Goal: Task Accomplishment & Management: Complete application form

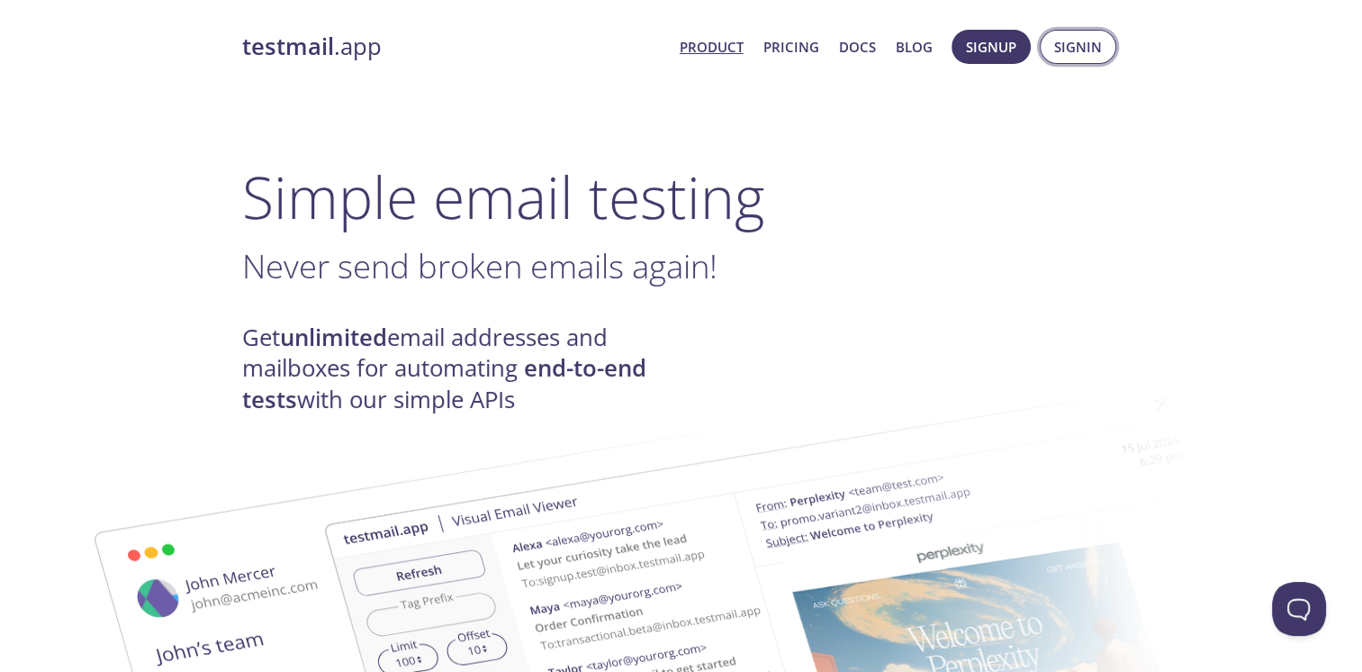
click at [1054, 45] on span "Signin" at bounding box center [1078, 46] width 48 height 23
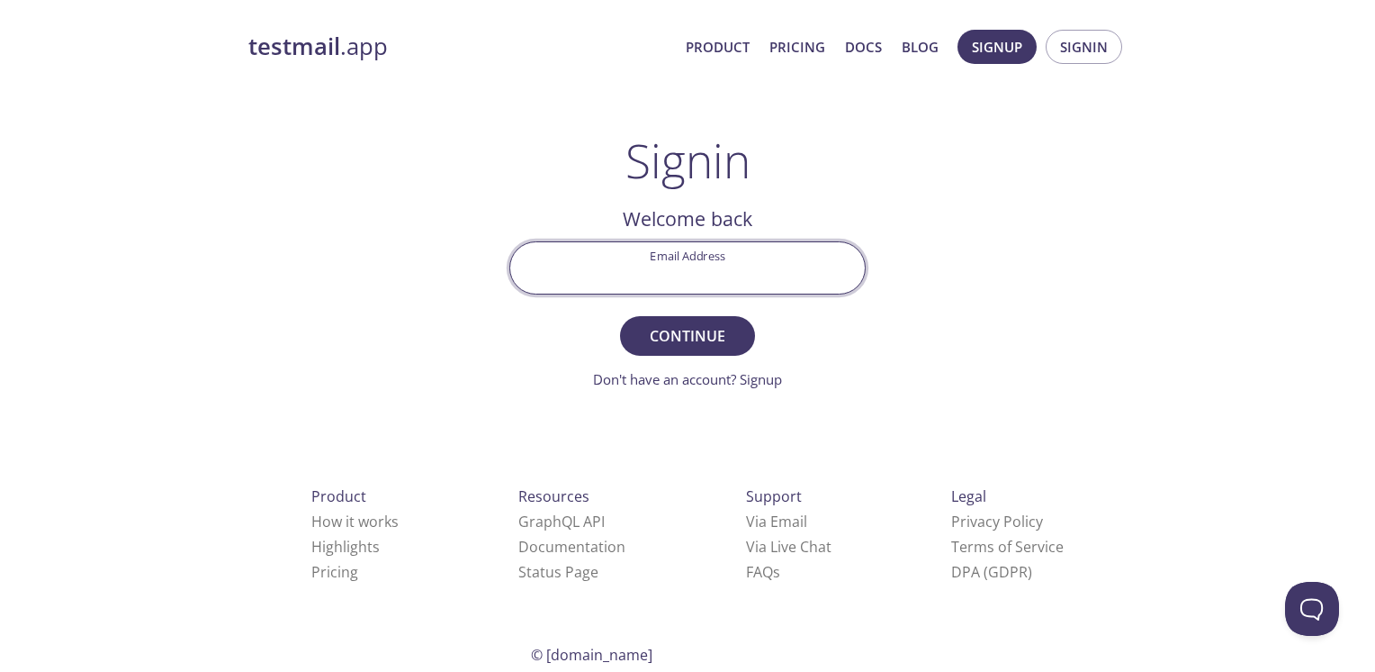
click at [700, 258] on input "Email Address" at bounding box center [687, 267] width 355 height 51
type input "[EMAIL_ADDRESS][DOMAIN_NAME]"
click at [672, 339] on span "Continue" at bounding box center [687, 335] width 95 height 25
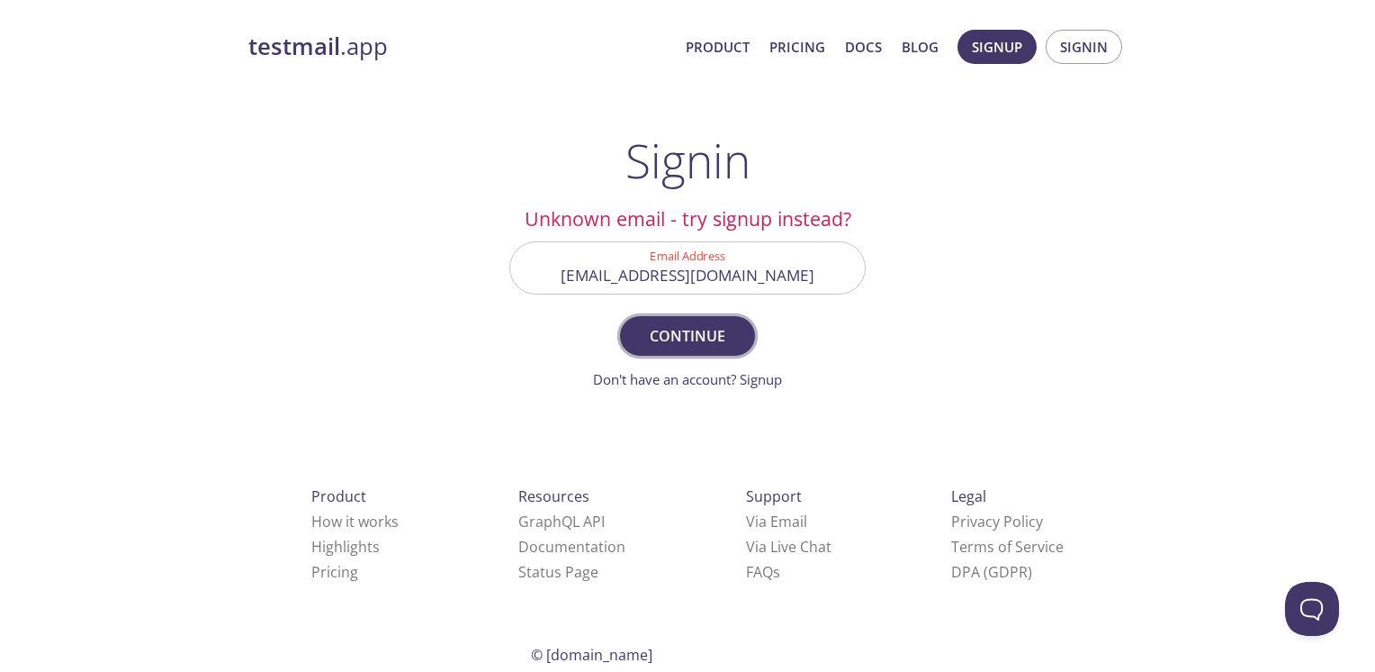
click at [672, 339] on span "Continue" at bounding box center [687, 335] width 95 height 25
click at [983, 49] on span "Signup" at bounding box center [997, 46] width 50 height 23
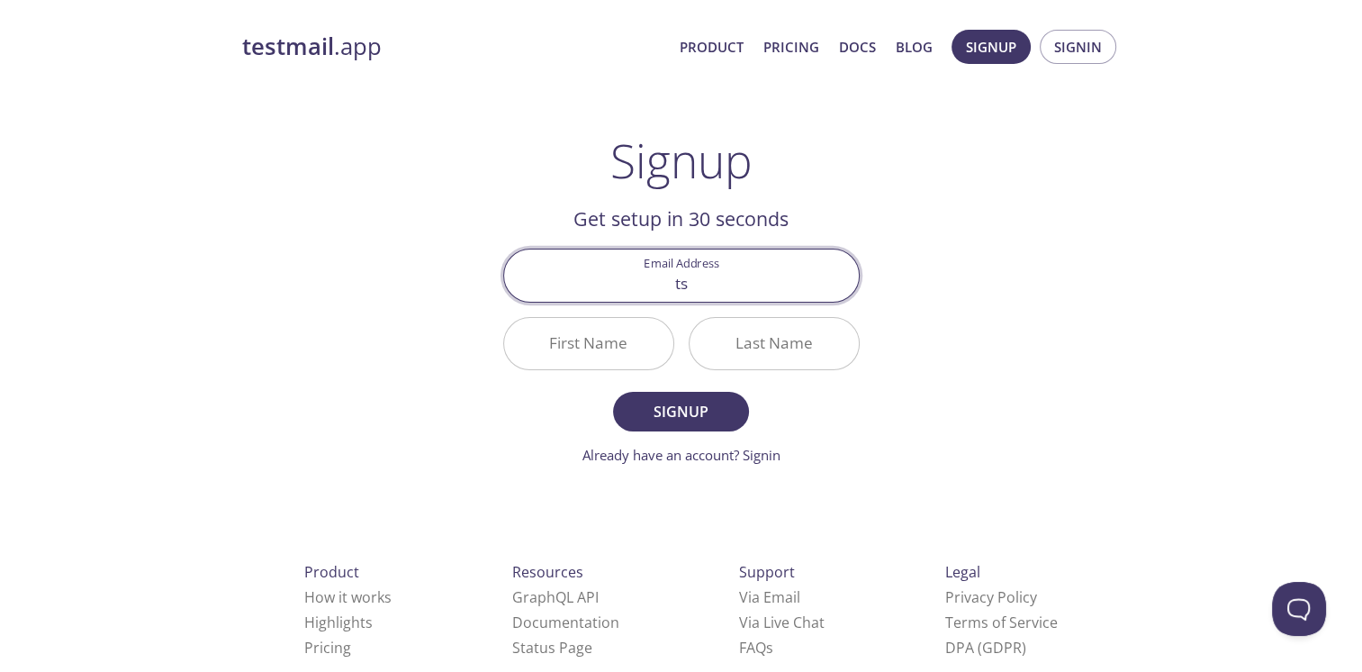
type input "[EMAIL_ADDRESS][DOMAIN_NAME]"
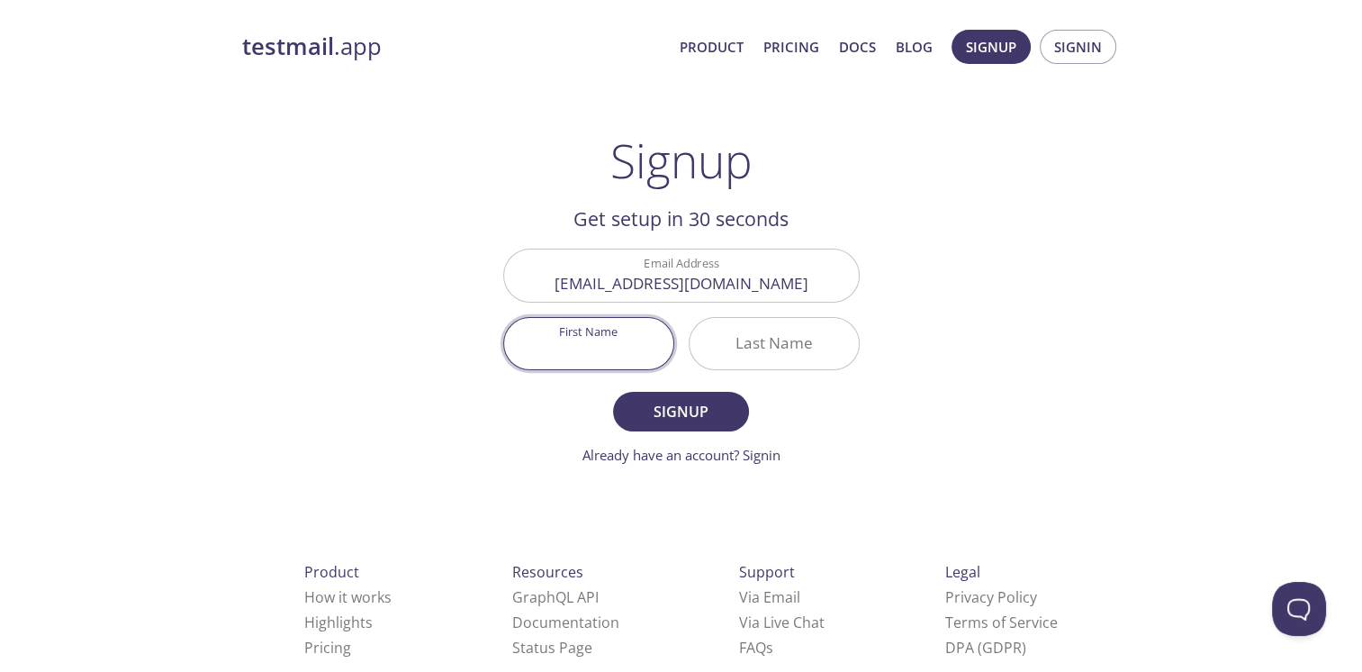
click at [605, 321] on input "First Name" at bounding box center [588, 343] width 169 height 51
type input "Lato"
click at [730, 342] on input "Last Name" at bounding box center [774, 343] width 169 height 51
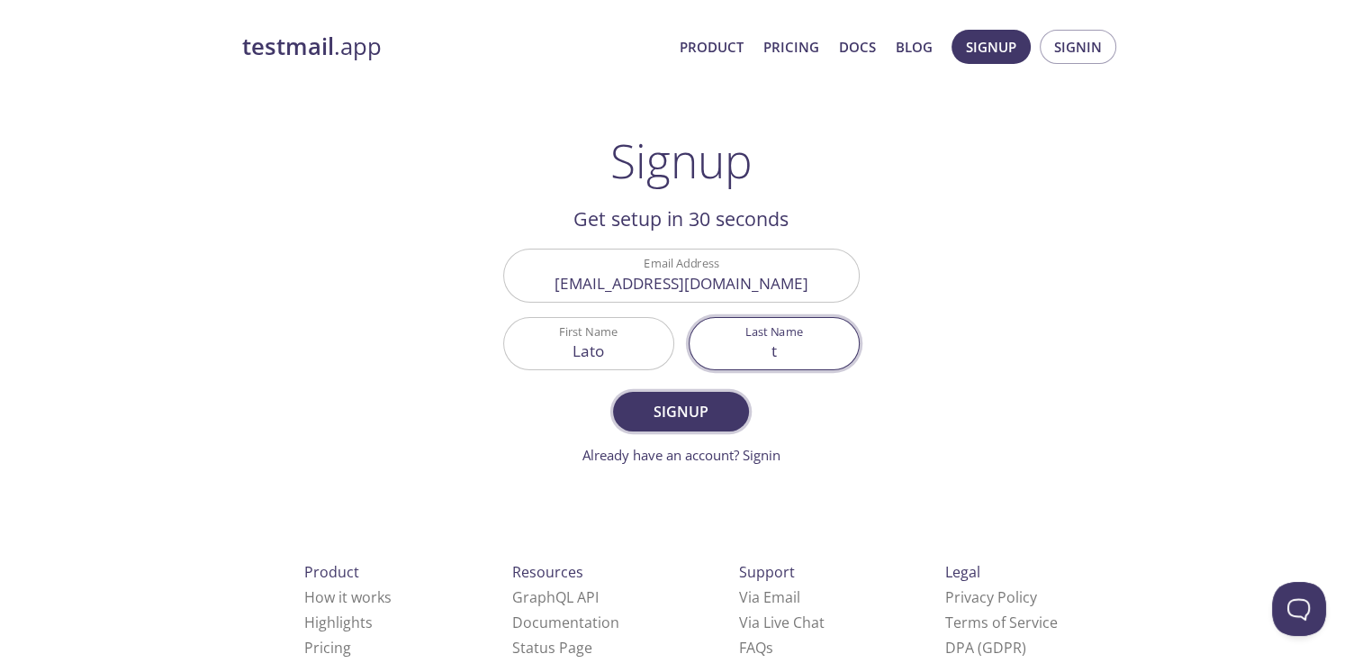
type input "t"
click at [720, 403] on span "Signup" at bounding box center [680, 411] width 95 height 25
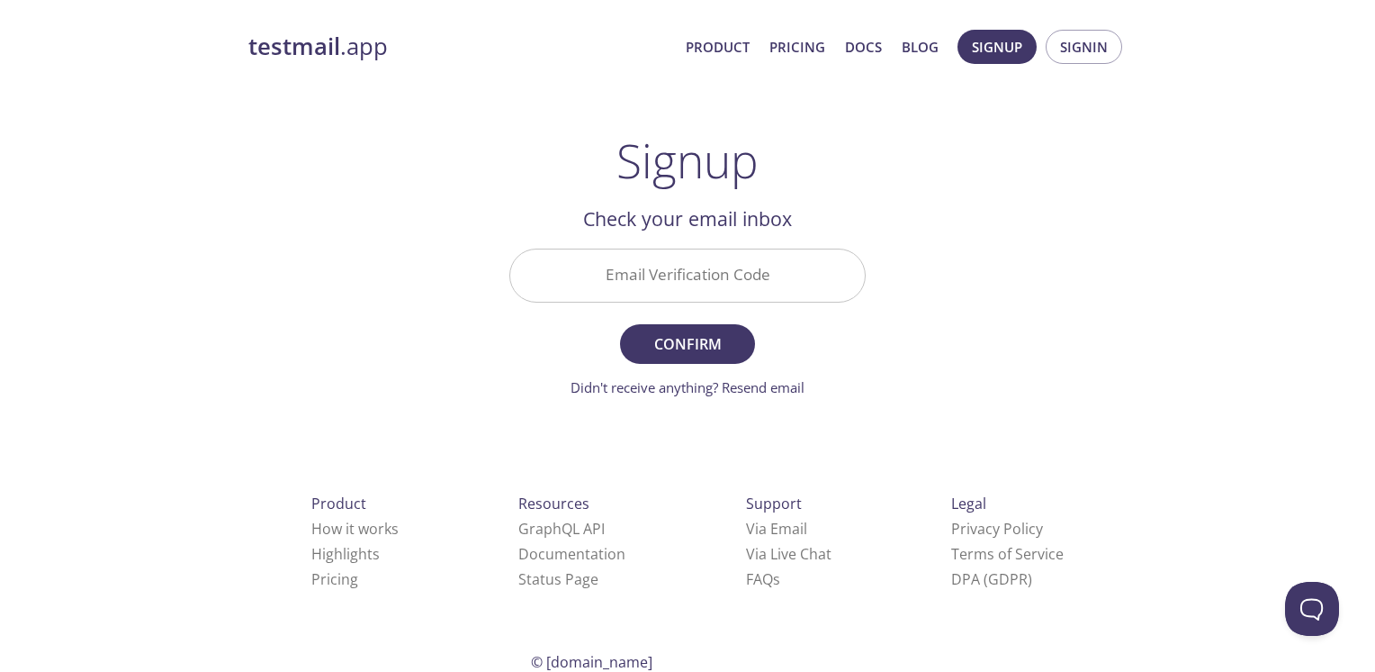
click at [655, 254] on input "Email Verification Code" at bounding box center [687, 274] width 355 height 51
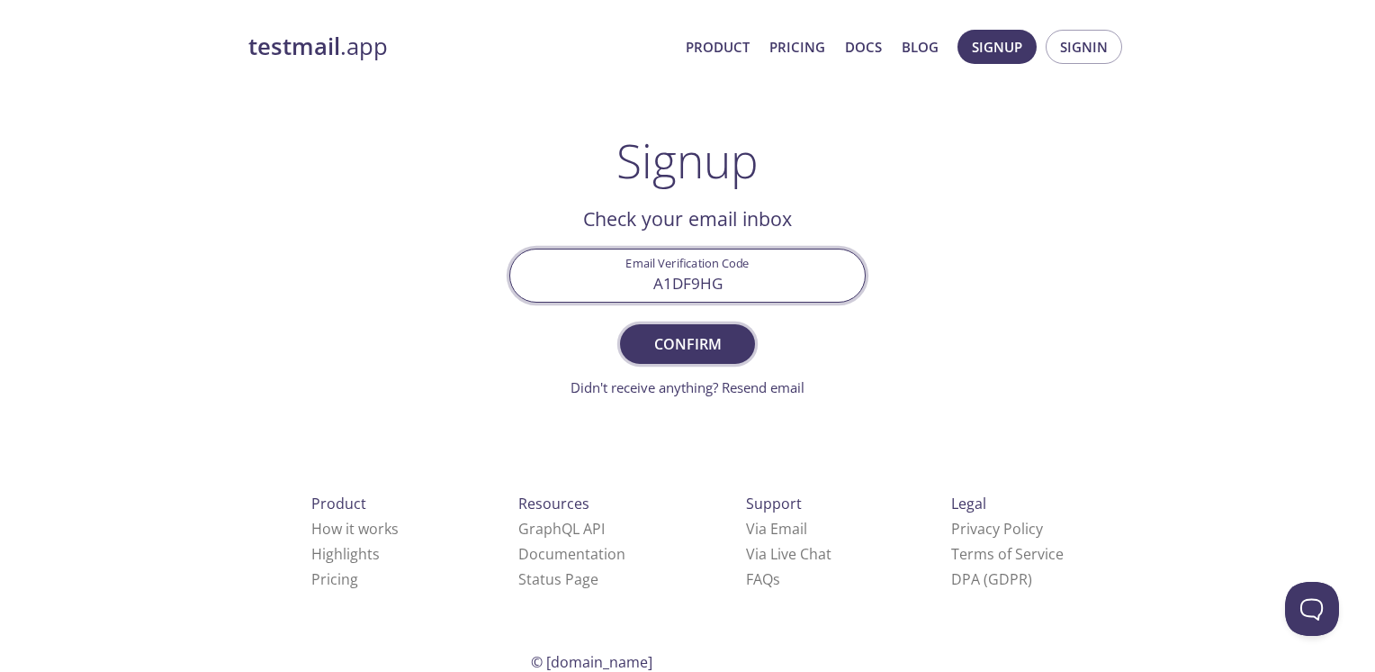
type input "A1DF9HG"
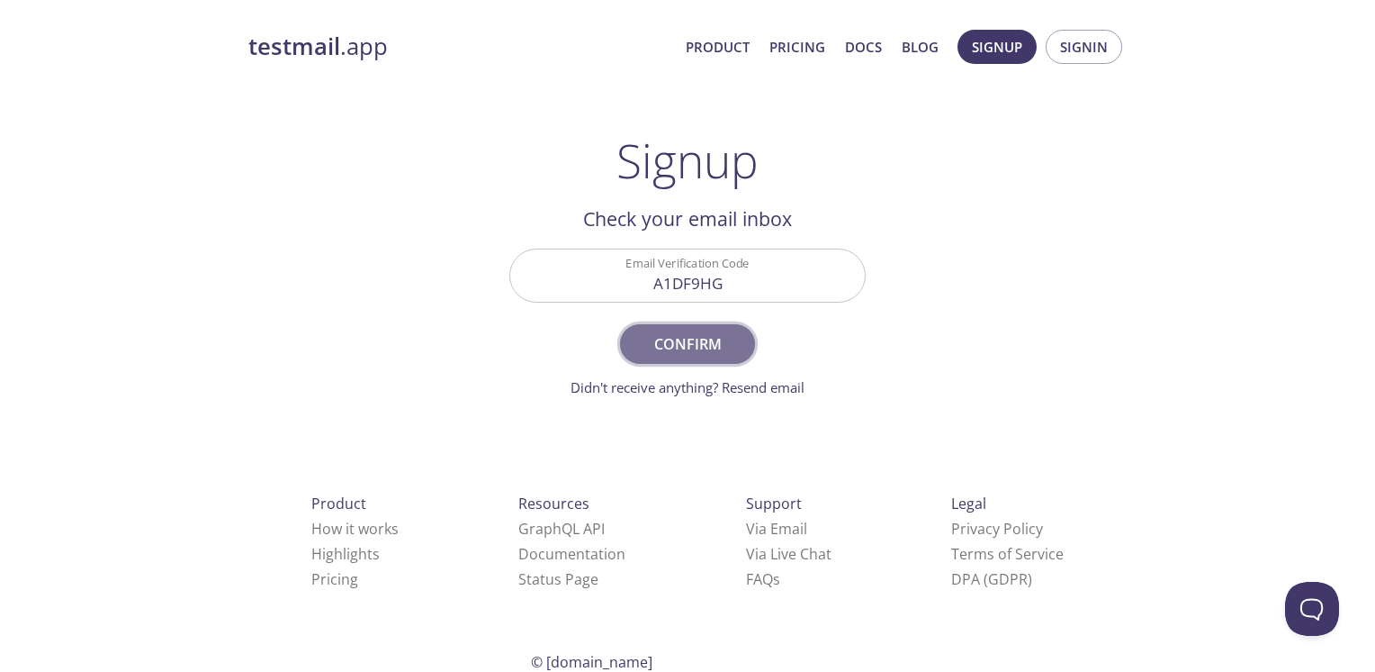
click at [666, 348] on span "Confirm" at bounding box center [687, 343] width 95 height 25
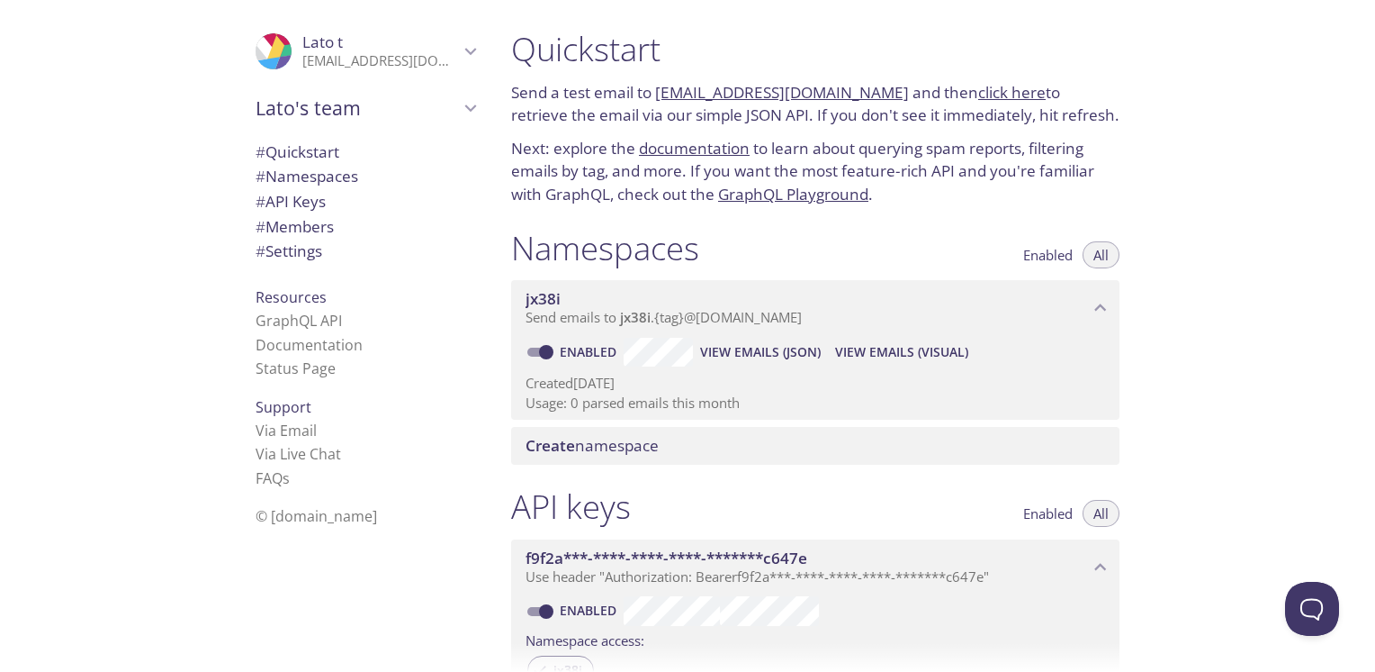
click at [705, 88] on link "[EMAIL_ADDRESS][DOMAIN_NAME]" at bounding box center [782, 92] width 254 height 21
